Goal: Task Accomplishment & Management: Manage account settings

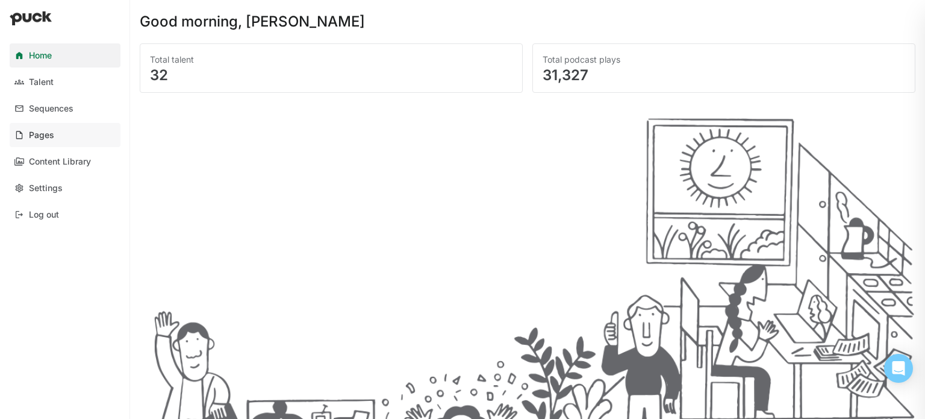
click at [34, 129] on link "Pages" at bounding box center [65, 135] width 111 height 24
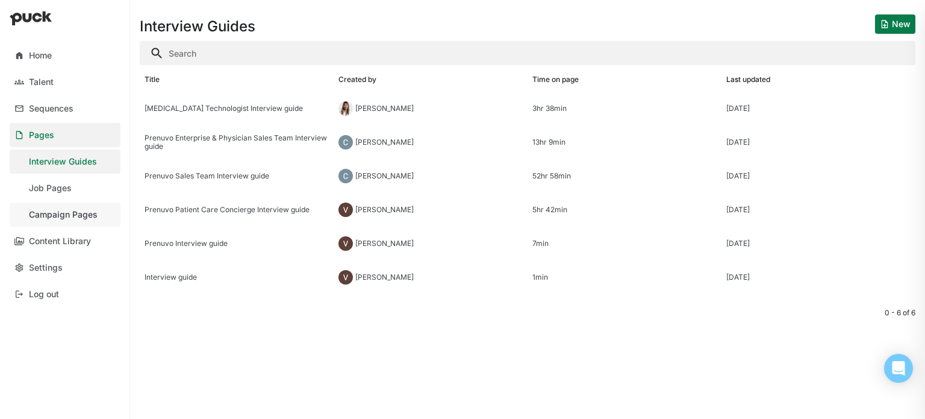
click at [70, 213] on div "Campaign Pages" at bounding box center [63, 215] width 69 height 10
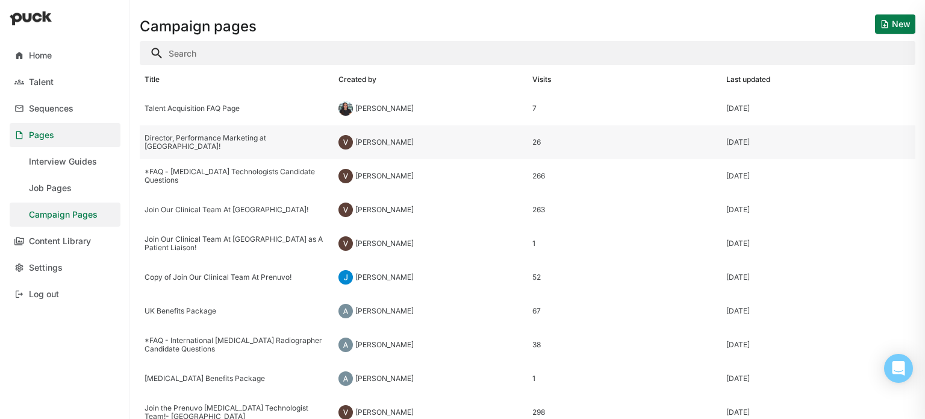
click at [188, 140] on div "Director, Performance Marketing at [GEOGRAPHIC_DATA]!" at bounding box center [237, 142] width 184 height 17
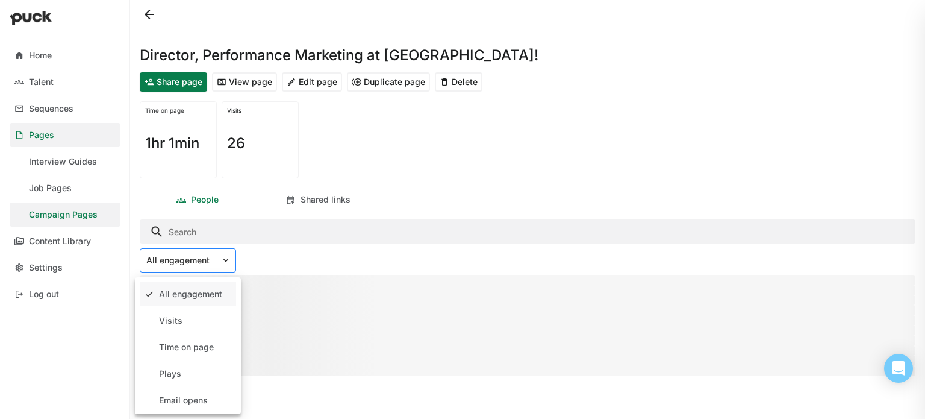
click at [228, 266] on div at bounding box center [228, 260] width 14 height 23
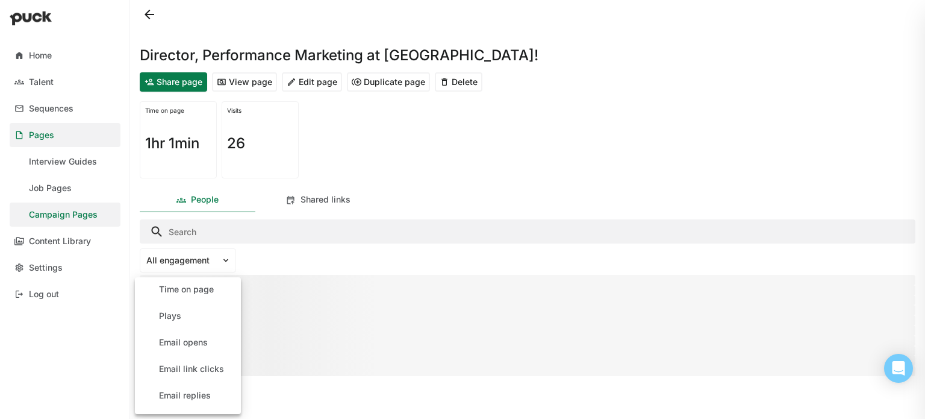
scroll to position [135, 0]
click at [214, 399] on div "Application starts" at bounding box center [195, 398] width 72 height 10
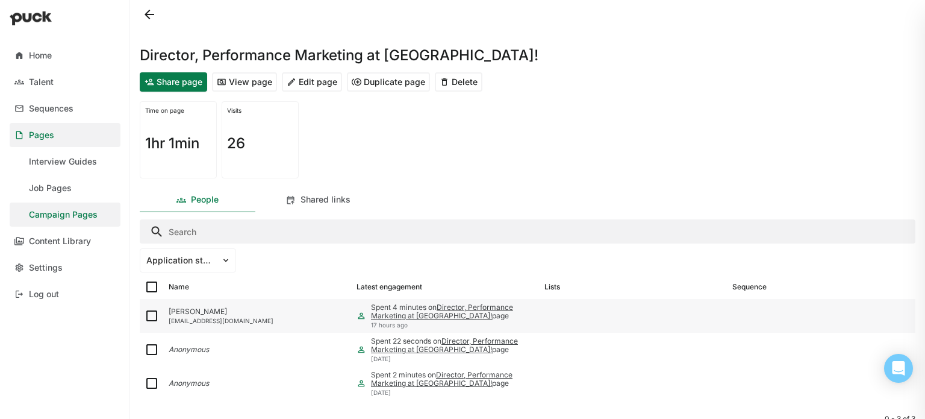
click at [210, 309] on div "[PERSON_NAME]" at bounding box center [258, 311] width 178 height 8
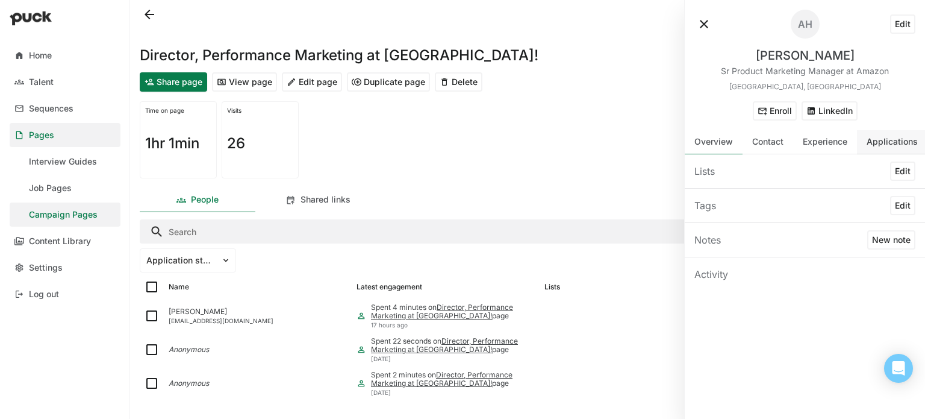
click at [867, 150] on div "Applications" at bounding box center [892, 142] width 70 height 24
click at [818, 151] on div "Experience" at bounding box center [825, 142] width 64 height 24
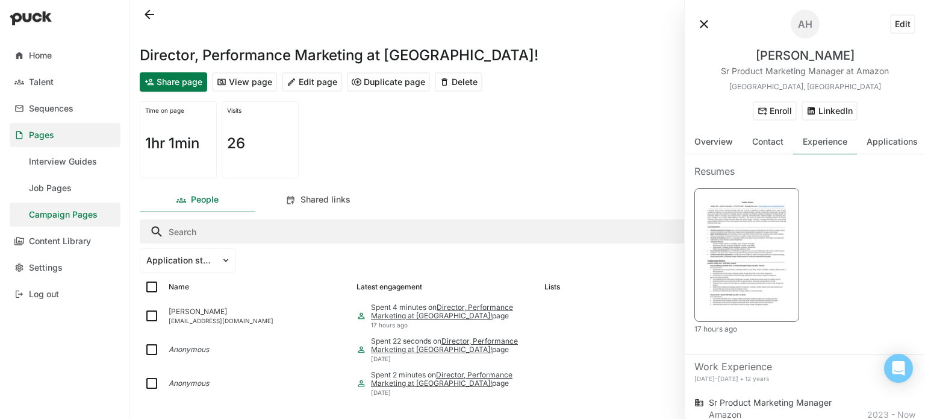
click at [735, 226] on img at bounding box center [746, 254] width 89 height 116
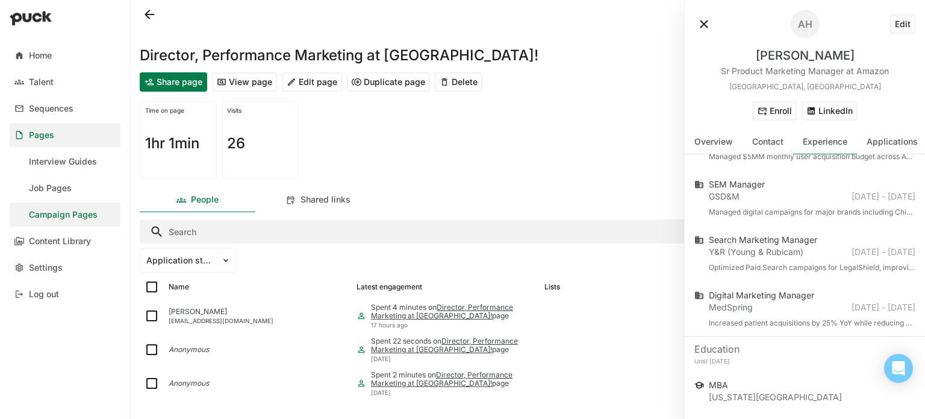
scroll to position [472, 0]
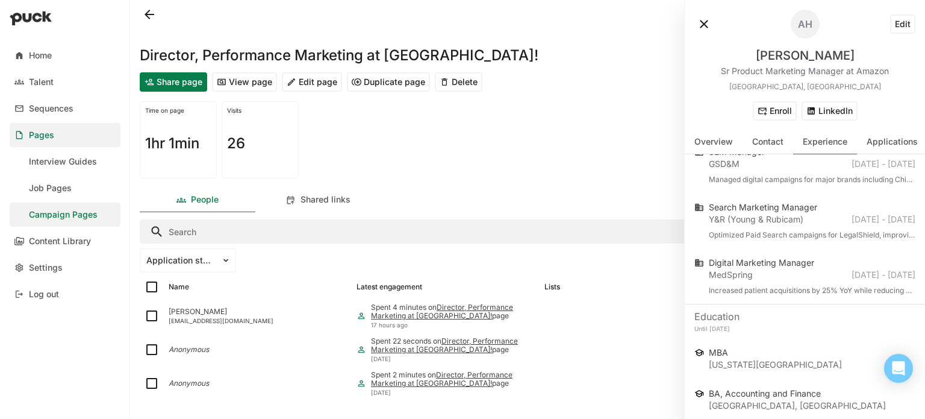
click at [258, 85] on button "View page" at bounding box center [244, 81] width 65 height 19
click at [705, 26] on button at bounding box center [703, 23] width 19 height 19
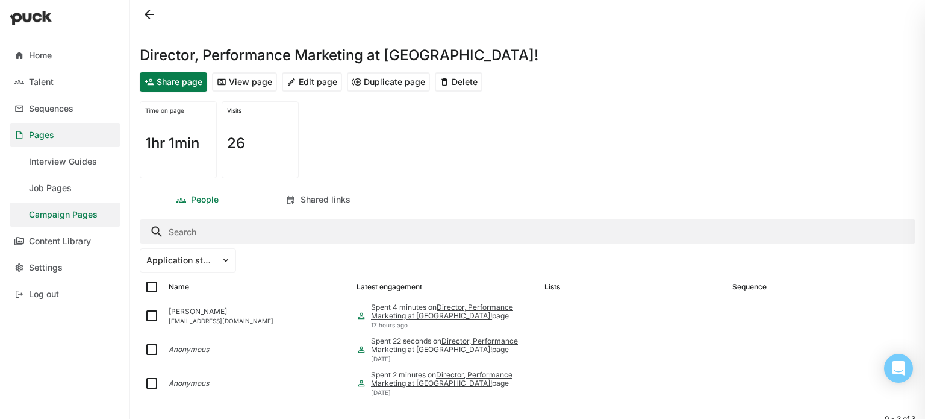
click at [311, 76] on button "Edit page" at bounding box center [312, 81] width 60 height 19
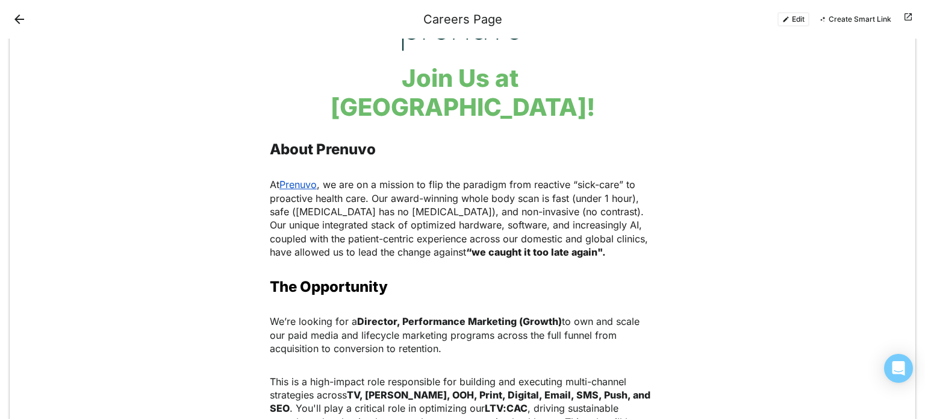
scroll to position [120, 0]
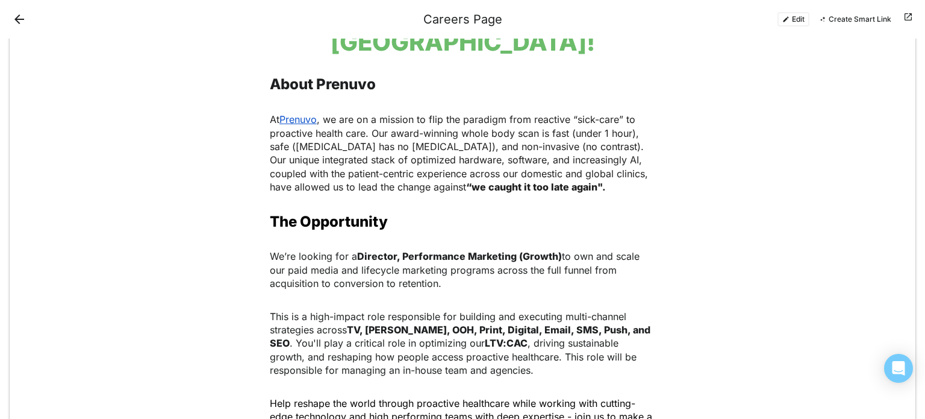
click at [796, 22] on button "Edit" at bounding box center [793, 19] width 32 height 14
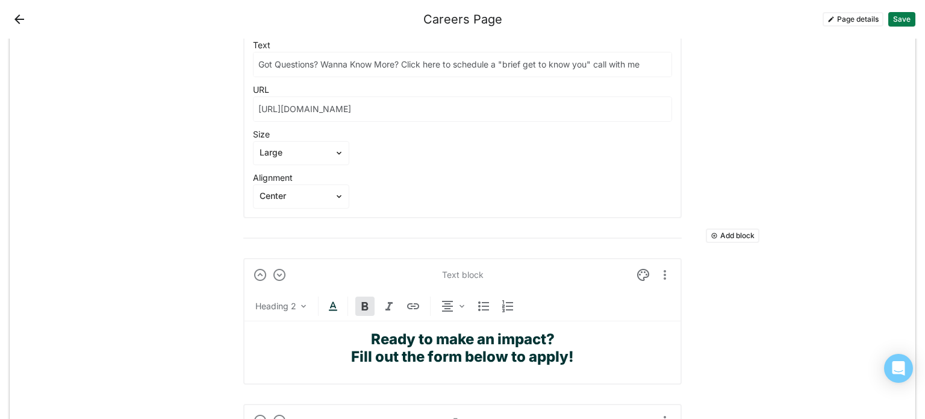
scroll to position [4575, 0]
drag, startPoint x: 479, startPoint y: 102, endPoint x: 243, endPoint y: 119, distance: 236.1
click at [243, 119] on div "Button Text Got Questions? Wanna Know More? Click here to schedule a "brief get…" at bounding box center [462, 113] width 438 height 210
paste input "d/cmy2-pd7-429/get-to-know-you-interview-15-min"
type input "[URL][DOMAIN_NAME]"
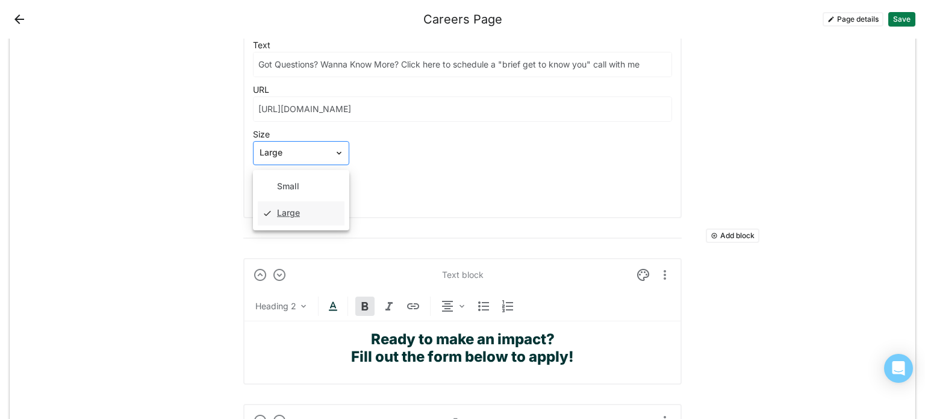
click at [267, 146] on div at bounding box center [294, 152] width 69 height 13
click at [277, 209] on div "Large" at bounding box center [288, 213] width 23 height 10
click at [290, 190] on div at bounding box center [294, 196] width 69 height 13
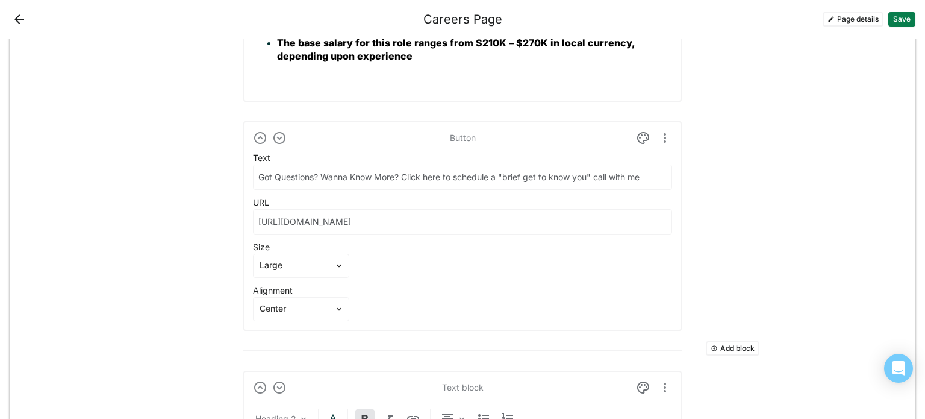
scroll to position [4454, 0]
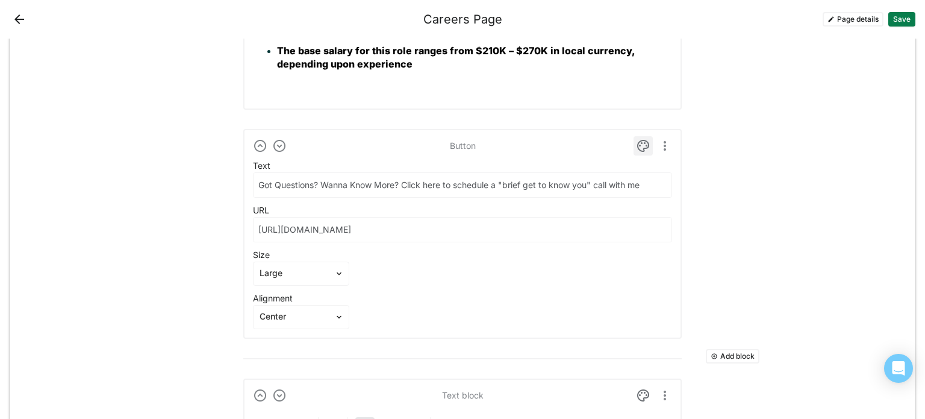
click at [638, 138] on img at bounding box center [643, 145] width 14 height 14
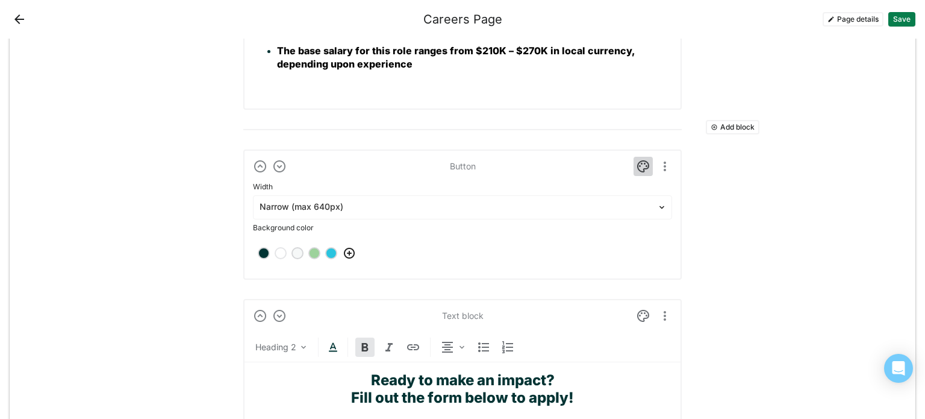
click at [640, 159] on img at bounding box center [643, 166] width 14 height 14
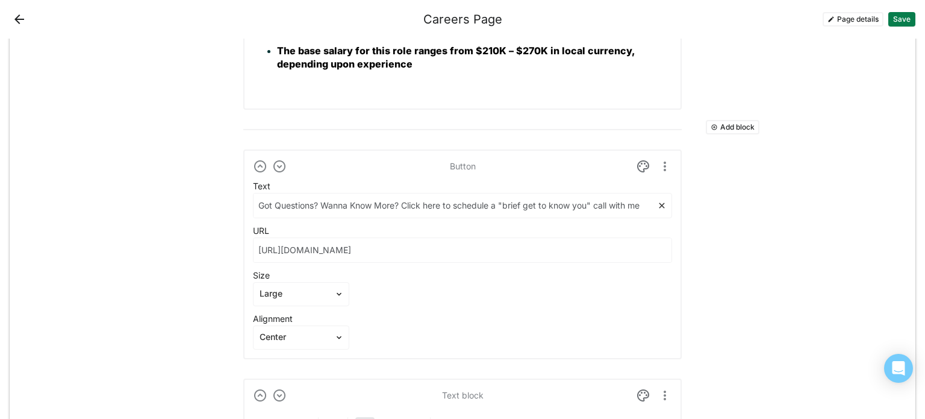
drag, startPoint x: 641, startPoint y: 199, endPoint x: 238, endPoint y: 195, distance: 402.9
click at [659, 159] on img "More options" at bounding box center [665, 166] width 14 height 14
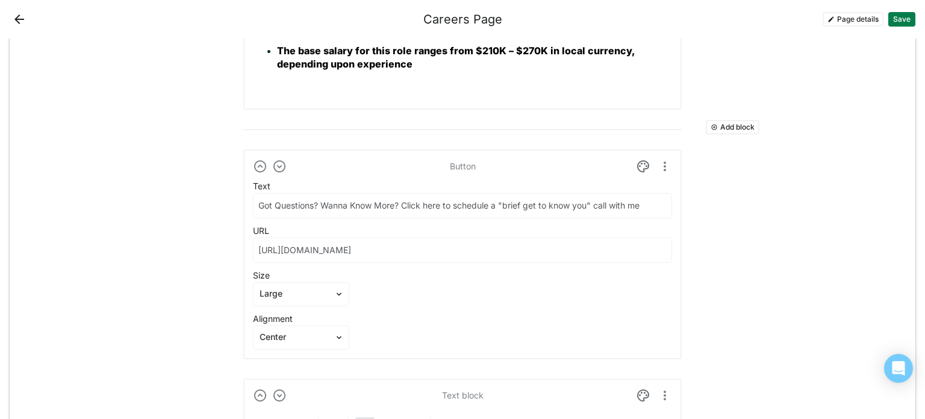
click at [901, 20] on button "Save" at bounding box center [901, 19] width 27 height 14
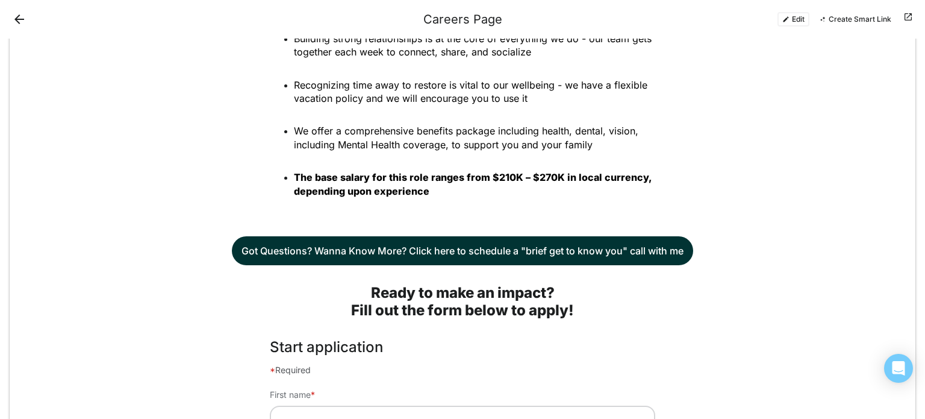
scroll to position [3806, 0]
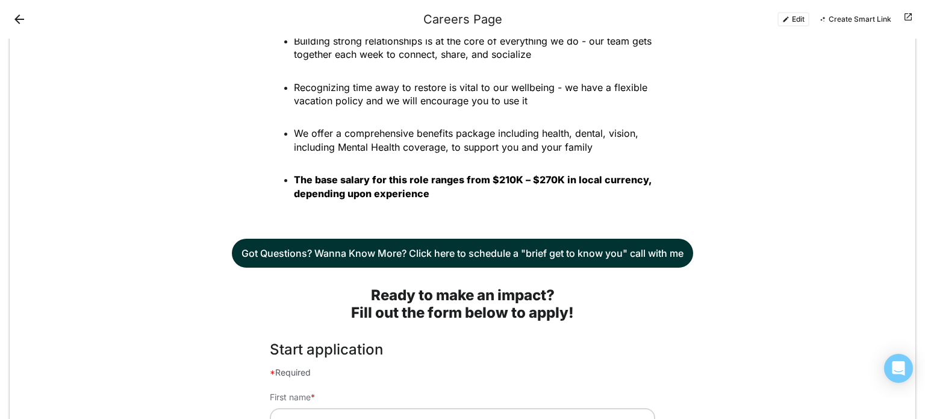
click at [579, 238] on link "Got Questions? Wanna Know More? Click here to schedule a "brief get to know you…" at bounding box center [462, 252] width 461 height 29
drag, startPoint x: 801, startPoint y: 18, endPoint x: 788, endPoint y: 28, distance: 16.7
click at [800, 17] on button "Edit" at bounding box center [793, 19] width 32 height 14
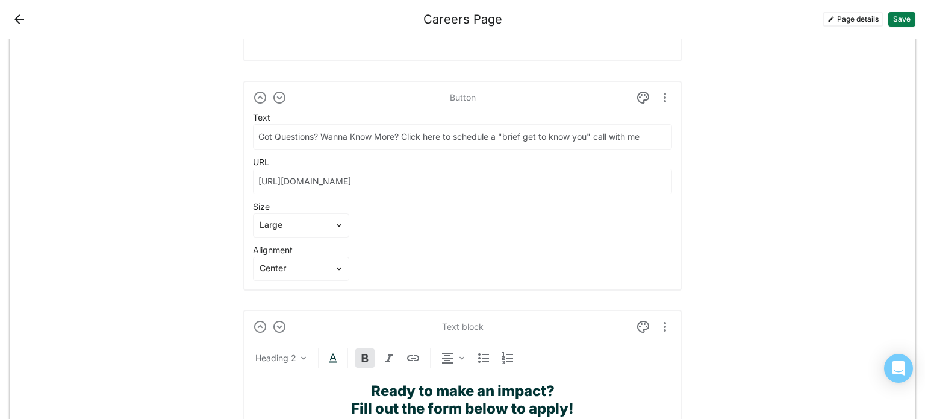
scroll to position [4408, 0]
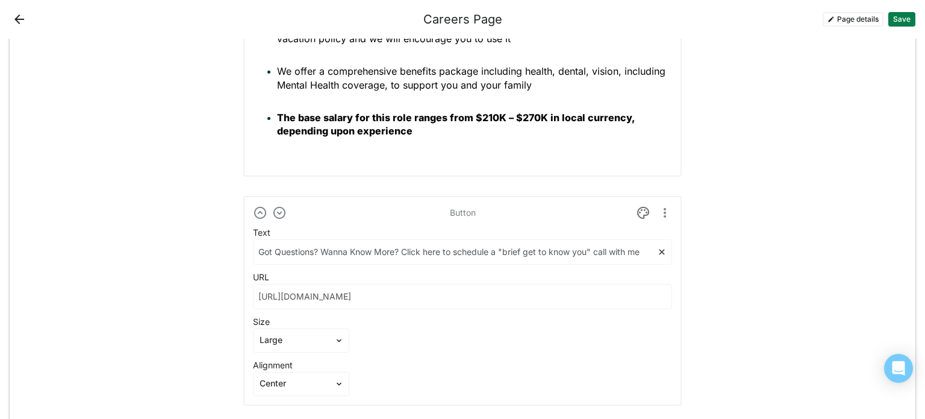
drag, startPoint x: 396, startPoint y: 245, endPoint x: 217, endPoint y: 253, distance: 179.0
click at [296, 243] on input "Click here to schedule a "brief get to know you" call with me" at bounding box center [455, 252] width 403 height 24
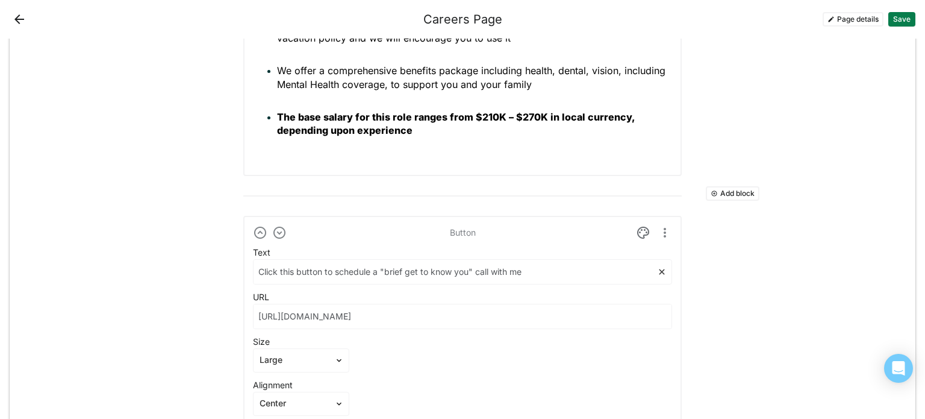
scroll to position [4387, 0]
type input "Click this button to schedule a "brief get to know you" call with me"
click at [895, 17] on button "Save" at bounding box center [901, 19] width 27 height 14
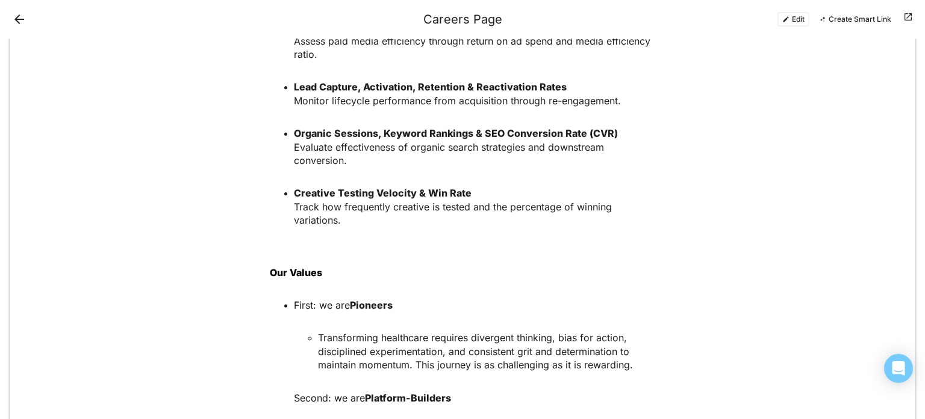
scroll to position [2902, 0]
